Goal: Find contact information: Find contact information

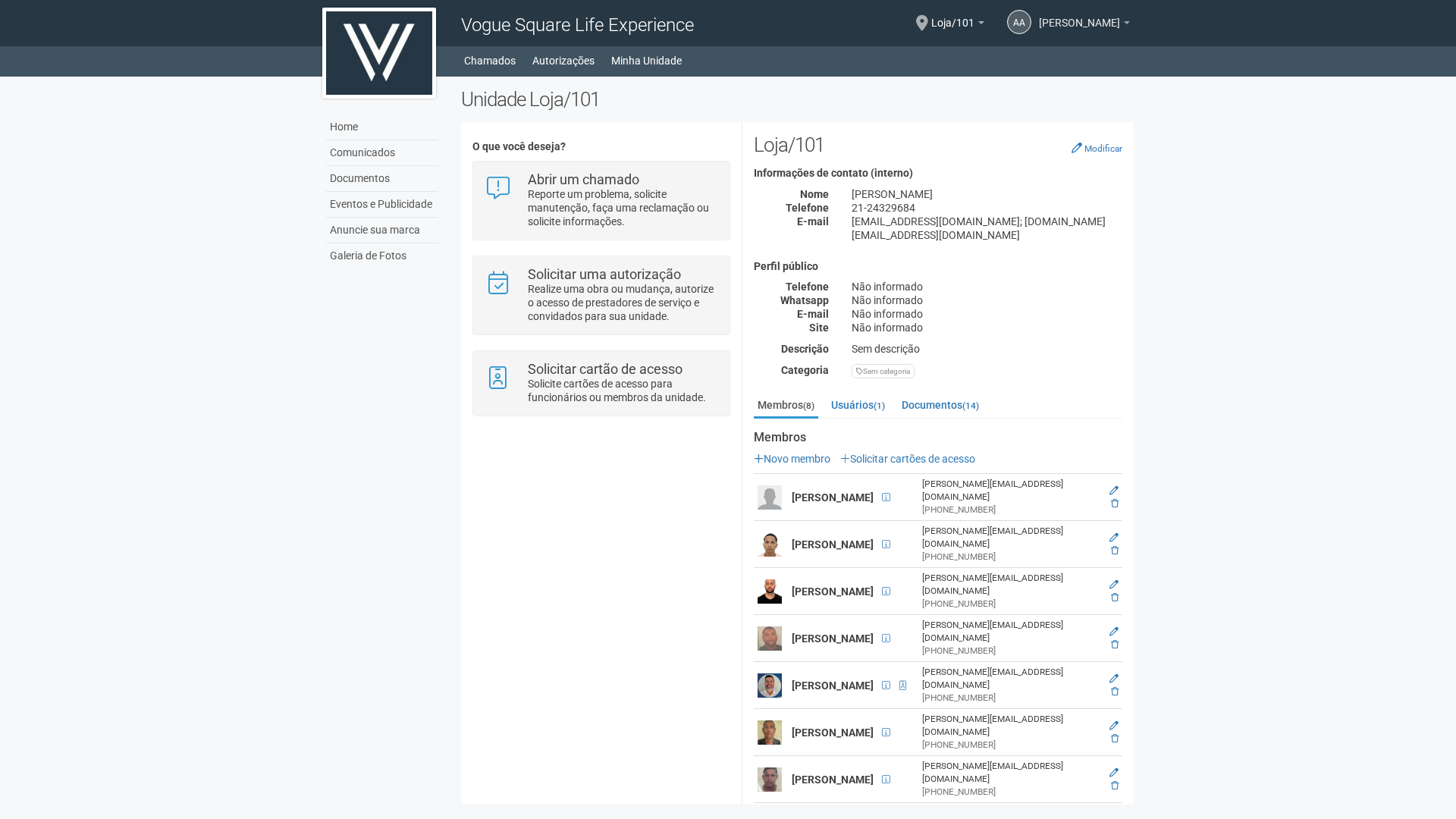
click at [1077, 26] on span "[PERSON_NAME]" at bounding box center [1079, 15] width 81 height 26
click at [1248, 141] on body "Aguarde... Vogue Square Life Experience AA Antonio Adolpho Souza Antonio Adolph…" at bounding box center [728, 409] width 1456 height 819
click at [372, 172] on link "Documentos" at bounding box center [382, 179] width 112 height 25
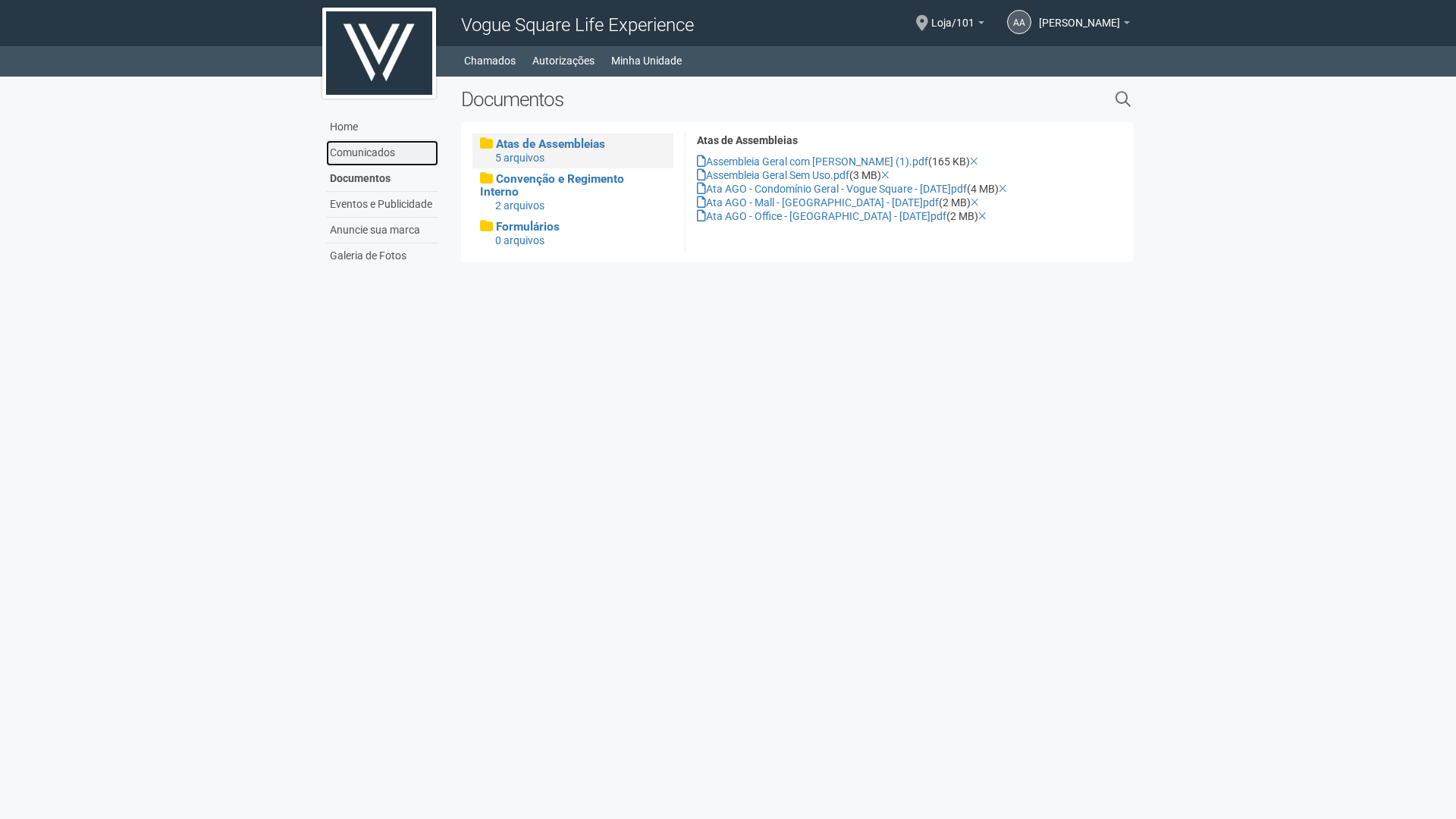
click at [363, 157] on link "Comunicados" at bounding box center [382, 153] width 112 height 25
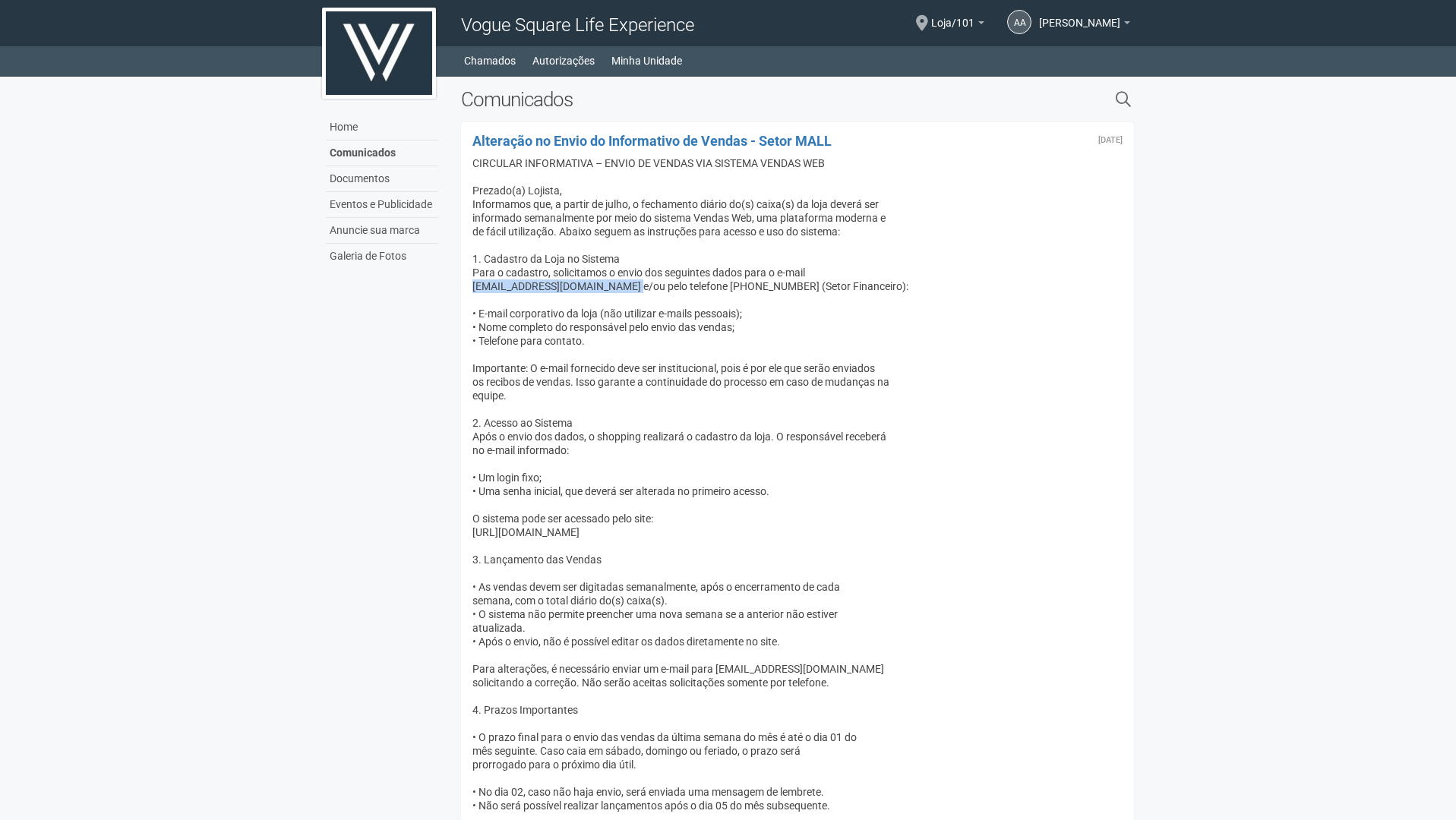
drag, startPoint x: 473, startPoint y: 287, endPoint x: 624, endPoint y: 284, distance: 151.0
click at [624, 284] on div "[EMAIL_ADDRESS][DOMAIN_NAME] e/ou pelo telefone [PHONE_NUMBER] (Setor Financeir…" at bounding box center [798, 286] width 651 height 14
copy div "[EMAIL_ADDRESS][DOMAIN_NAME]"
